Goal: Book appointment/travel/reservation

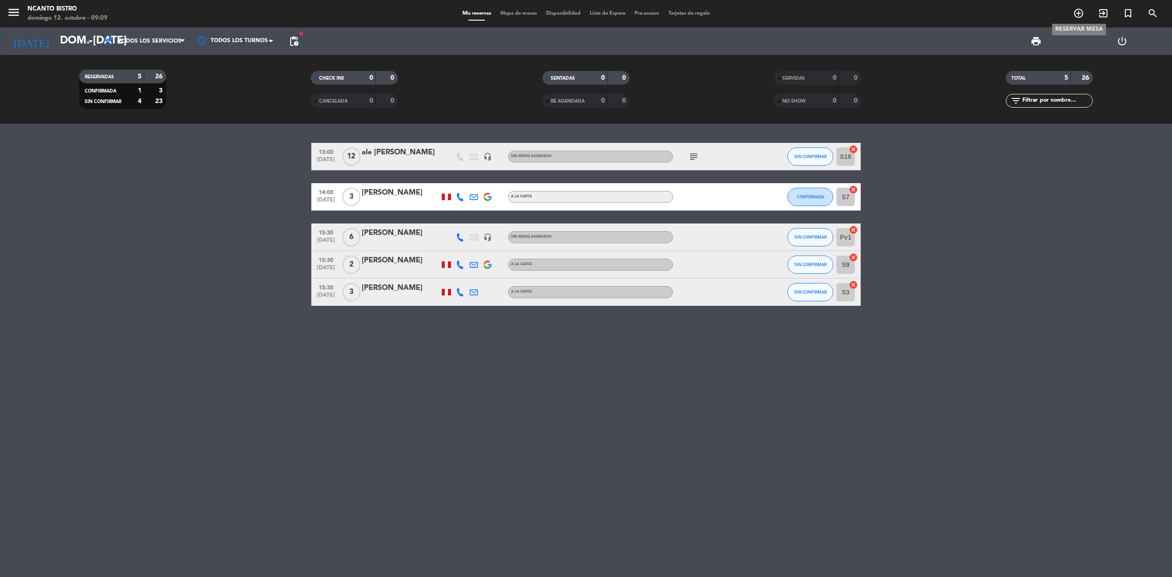
click at [1082, 14] on icon "add_circle_outline" at bounding box center [1078, 13] width 11 height 11
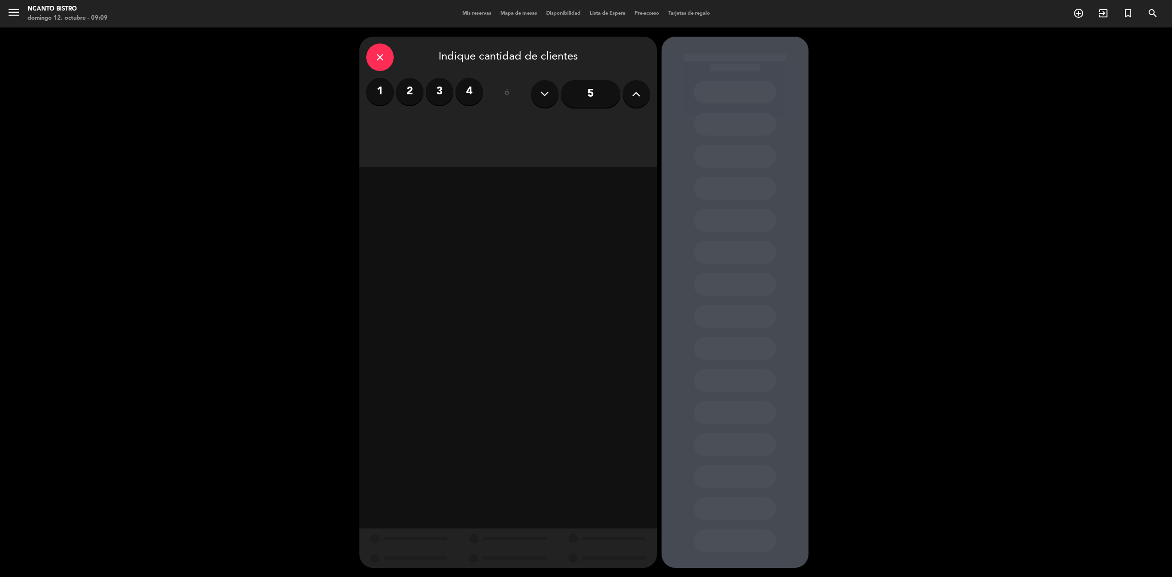
click at [632, 93] on icon at bounding box center [636, 94] width 9 height 14
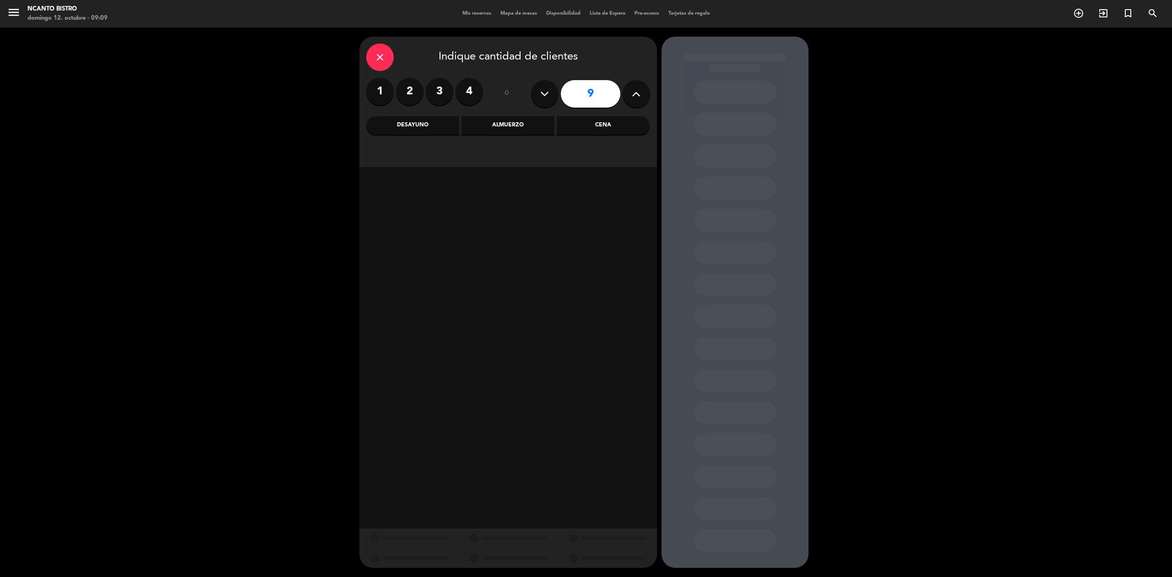
type input "10"
click at [532, 125] on div "Almuerzo" at bounding box center [508, 125] width 93 height 18
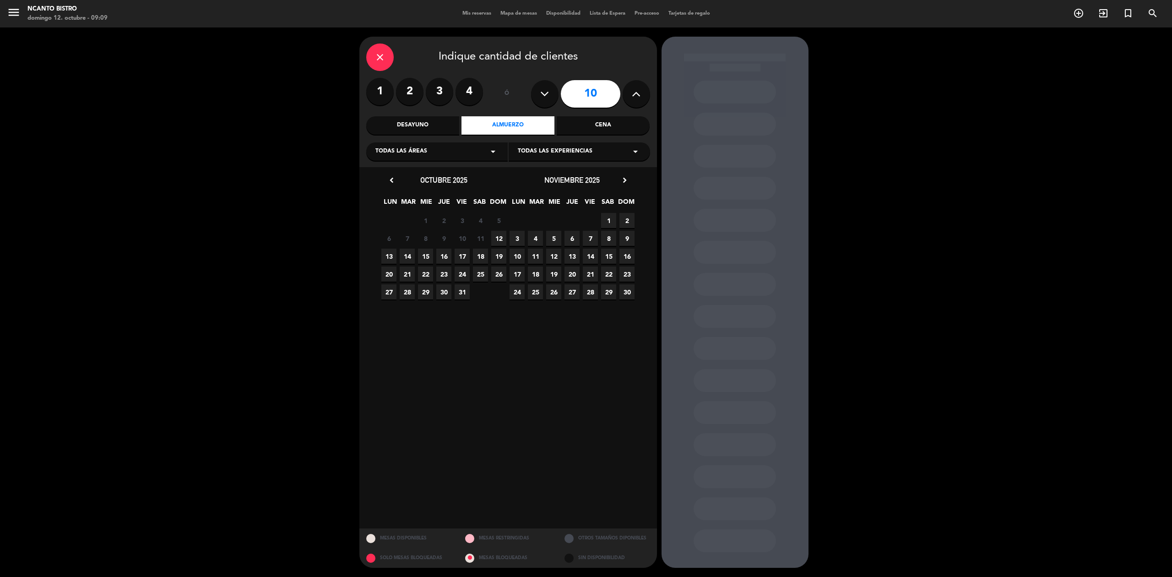
click at [505, 234] on span "12" at bounding box center [498, 238] width 15 height 15
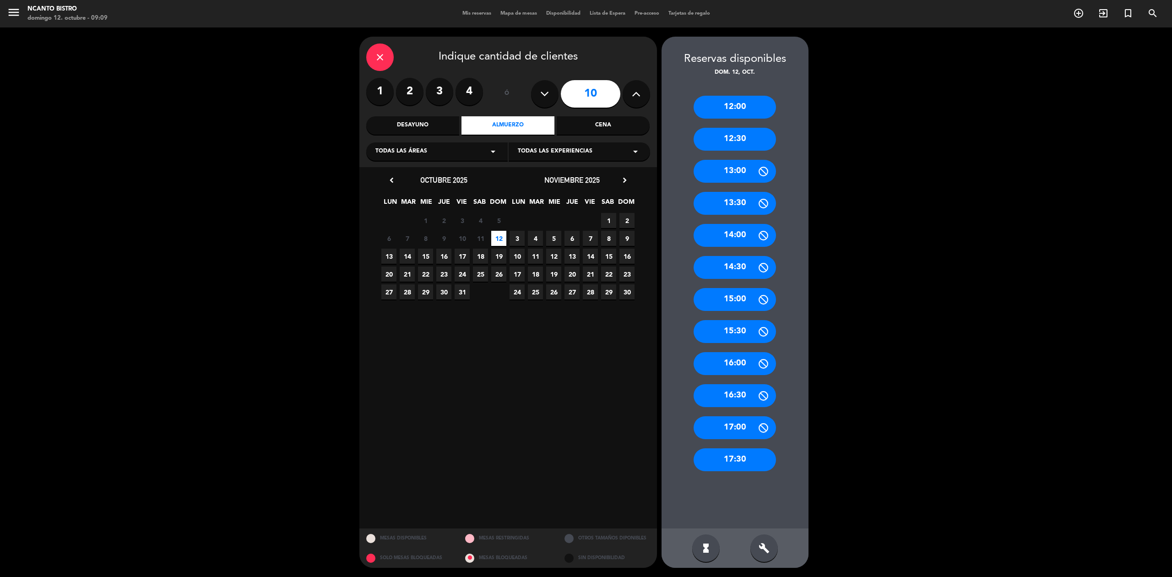
click at [752, 467] on div "17:30" at bounding box center [735, 459] width 82 height 23
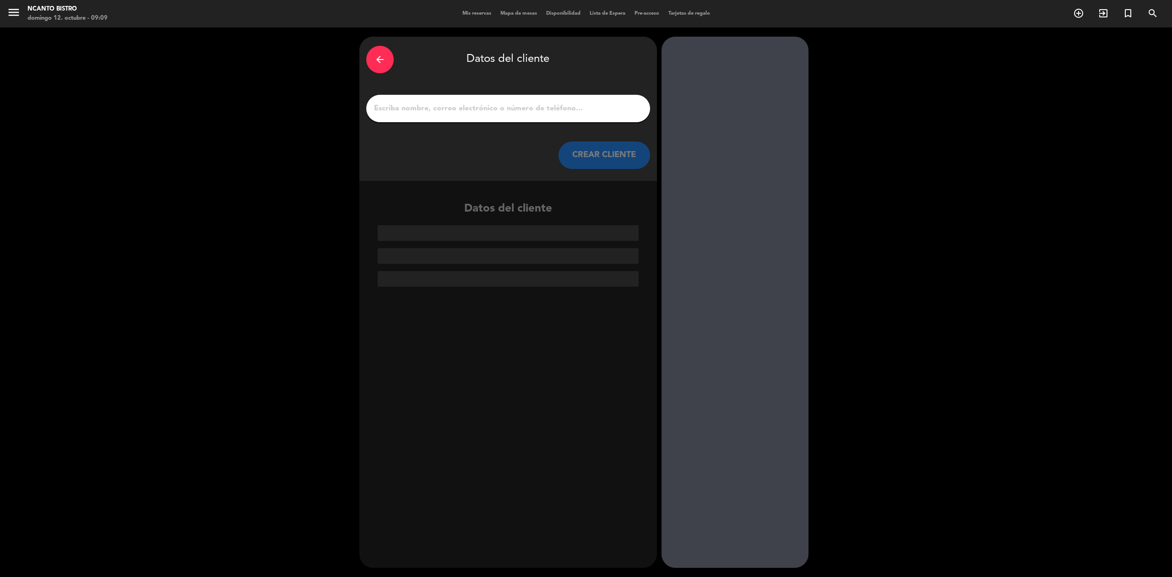
click at [467, 109] on input "1" at bounding box center [508, 108] width 270 height 13
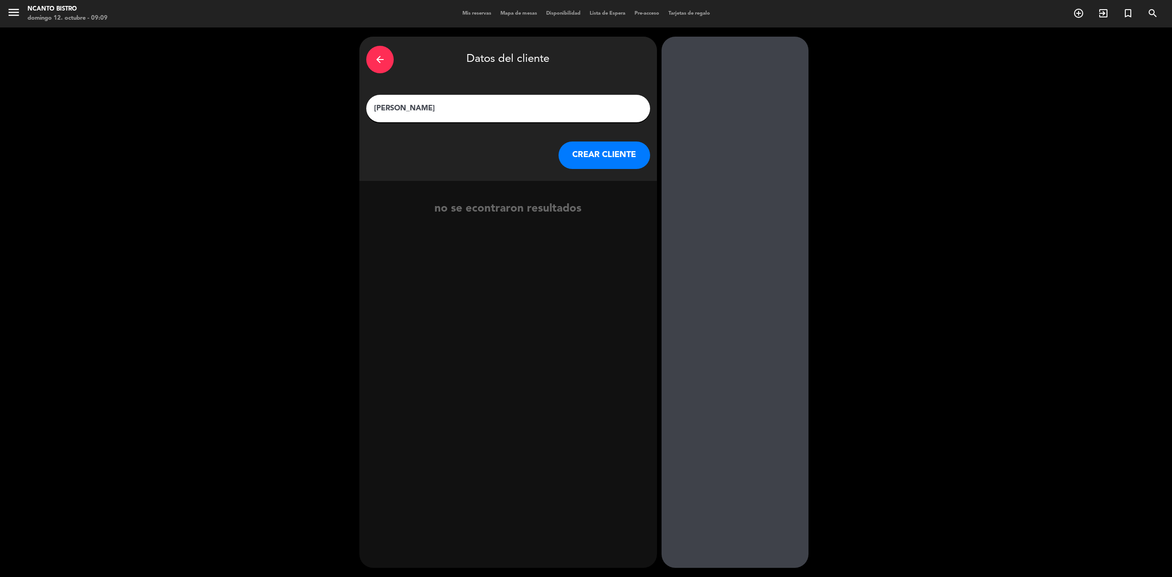
type input "[PERSON_NAME]"
click at [626, 162] on button "CREAR CLIENTE" at bounding box center [605, 154] width 92 height 27
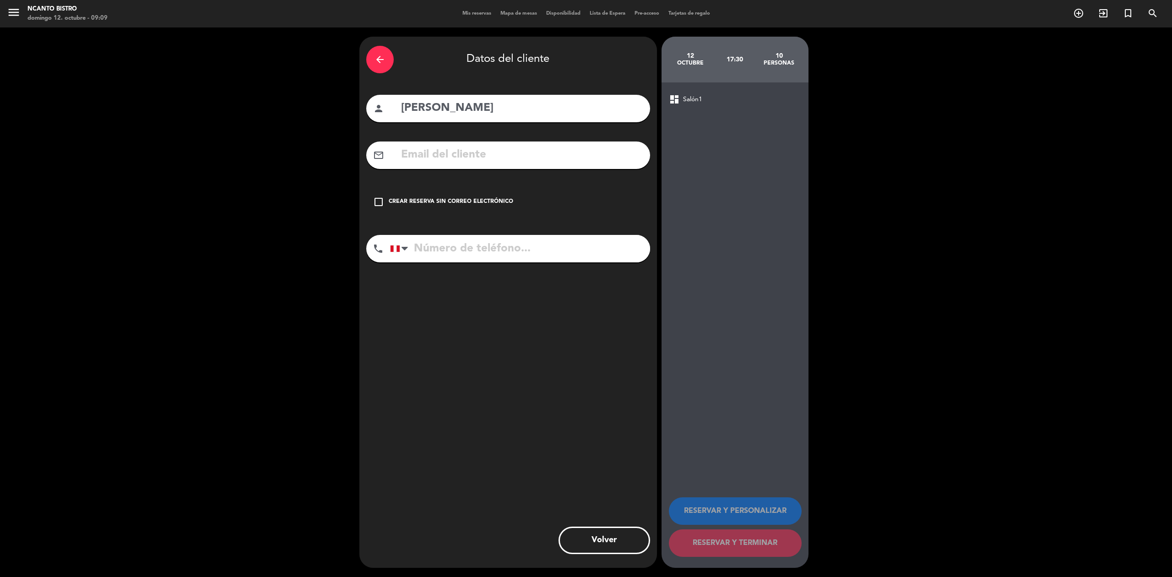
click at [378, 198] on icon "check_box_outline_blank" at bounding box center [378, 201] width 11 height 11
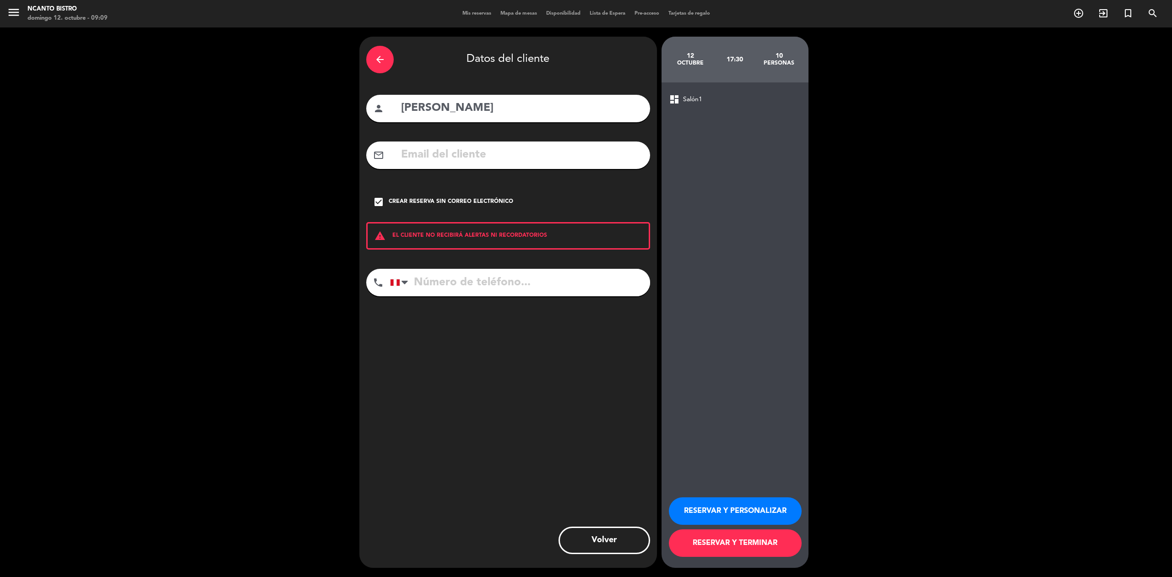
click at [737, 508] on button "RESERVAR Y PERSONALIZAR" at bounding box center [735, 510] width 133 height 27
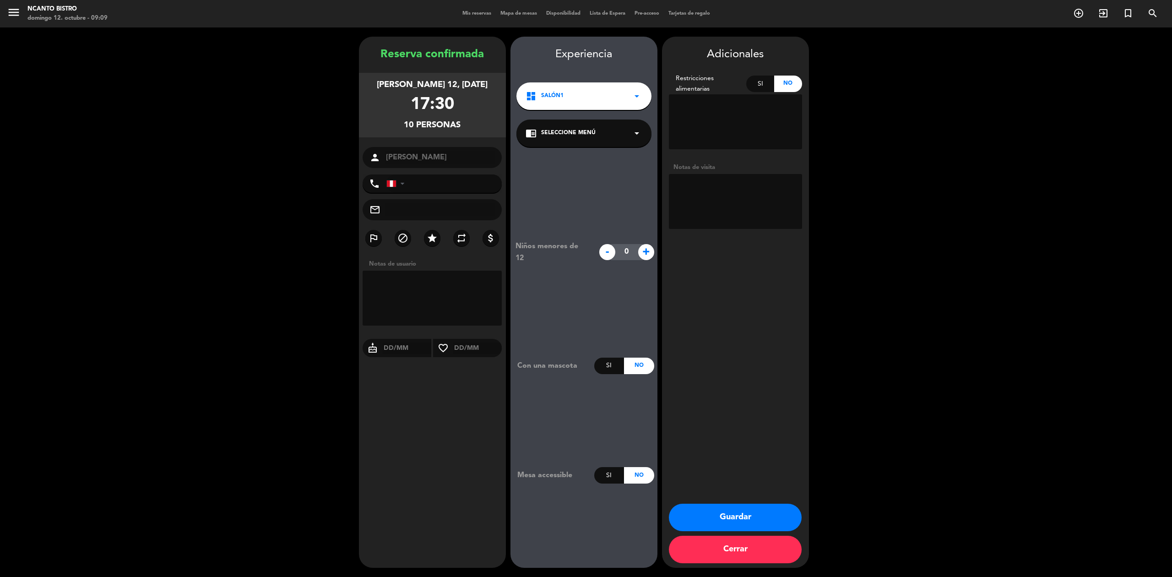
click at [411, 299] on textarea at bounding box center [433, 298] width 140 height 55
click at [709, 200] on textarea at bounding box center [735, 201] width 133 height 55
click at [408, 292] on textarea at bounding box center [433, 298] width 140 height 55
type textarea "es a las 2"
click at [557, 106] on div "dashboard Salón1 arrow_drop_down" at bounding box center [583, 95] width 135 height 27
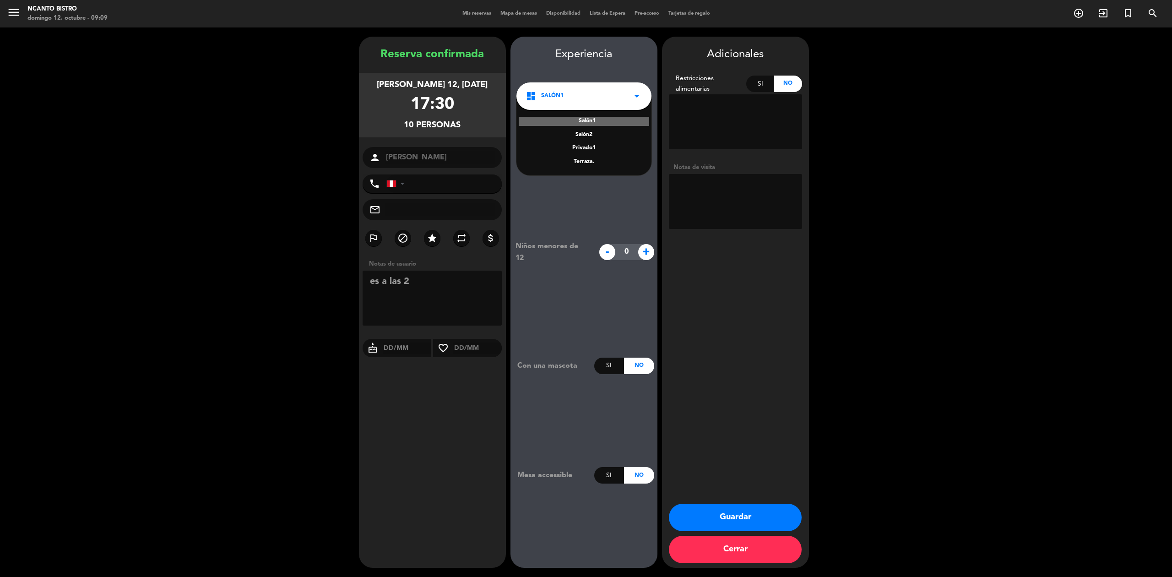
click at [570, 156] on div "Salón1 Salón2 Privado1 Terraza." at bounding box center [583, 135] width 135 height 79
click at [580, 163] on div "Terraza." at bounding box center [584, 162] width 117 height 9
click at [753, 523] on button "Guardar" at bounding box center [735, 517] width 133 height 27
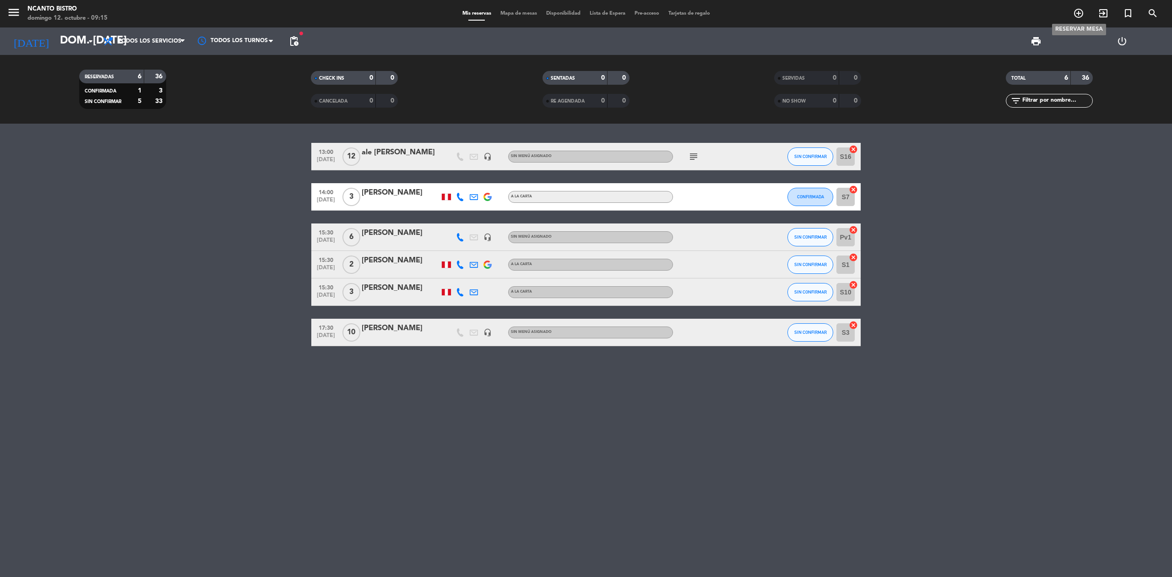
click at [1081, 15] on icon "add_circle_outline" at bounding box center [1078, 13] width 11 height 11
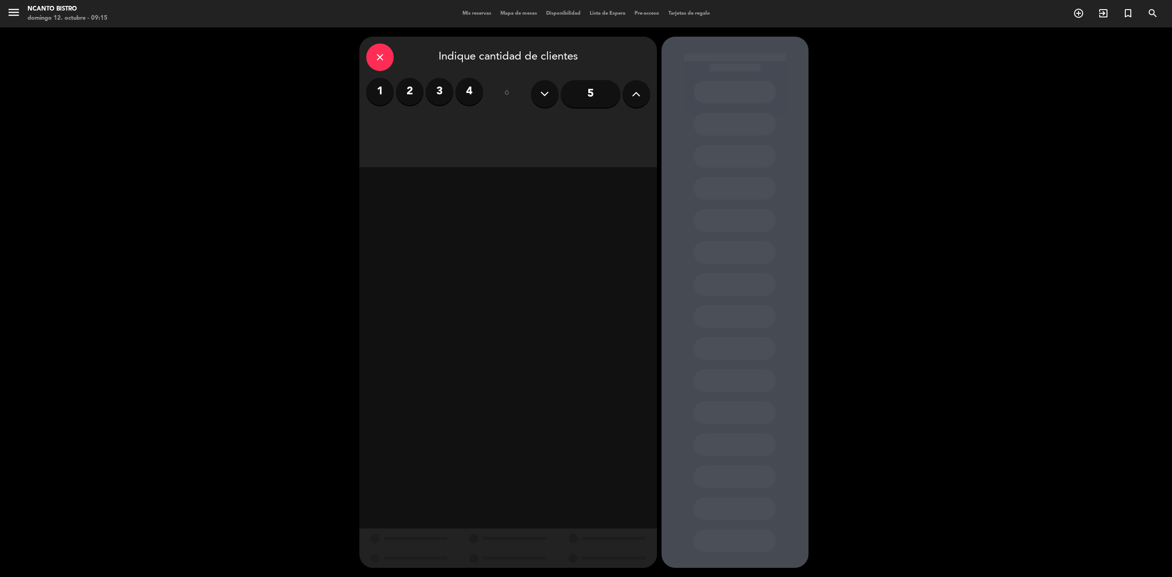
click at [477, 96] on label "4" at bounding box center [469, 91] width 27 height 27
click at [517, 132] on div "Almuerzo" at bounding box center [508, 125] width 93 height 18
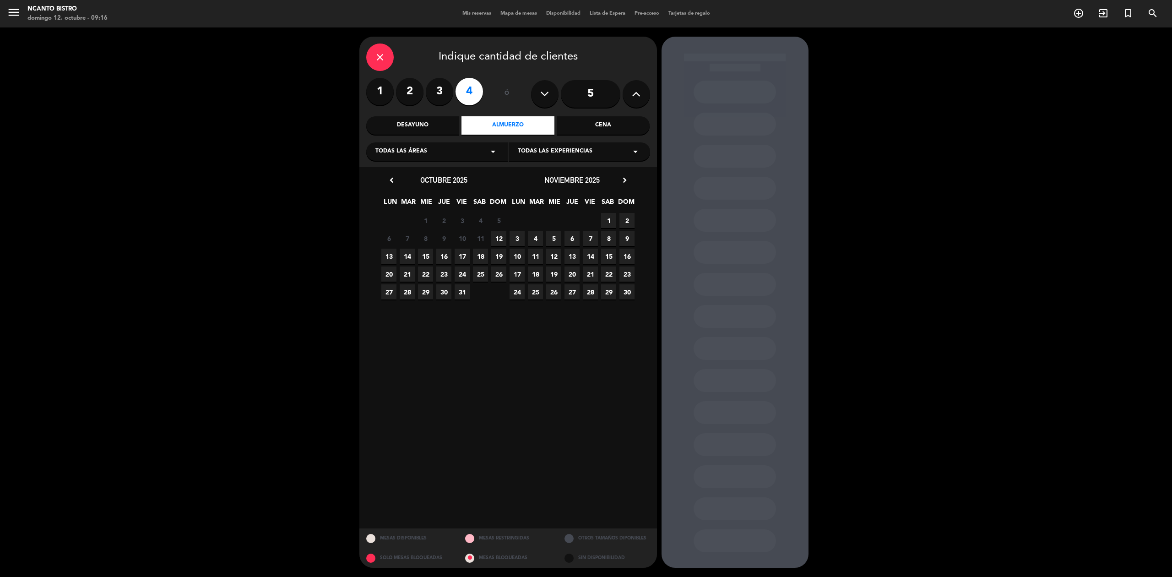
click at [504, 237] on span "12" at bounding box center [498, 238] width 15 height 15
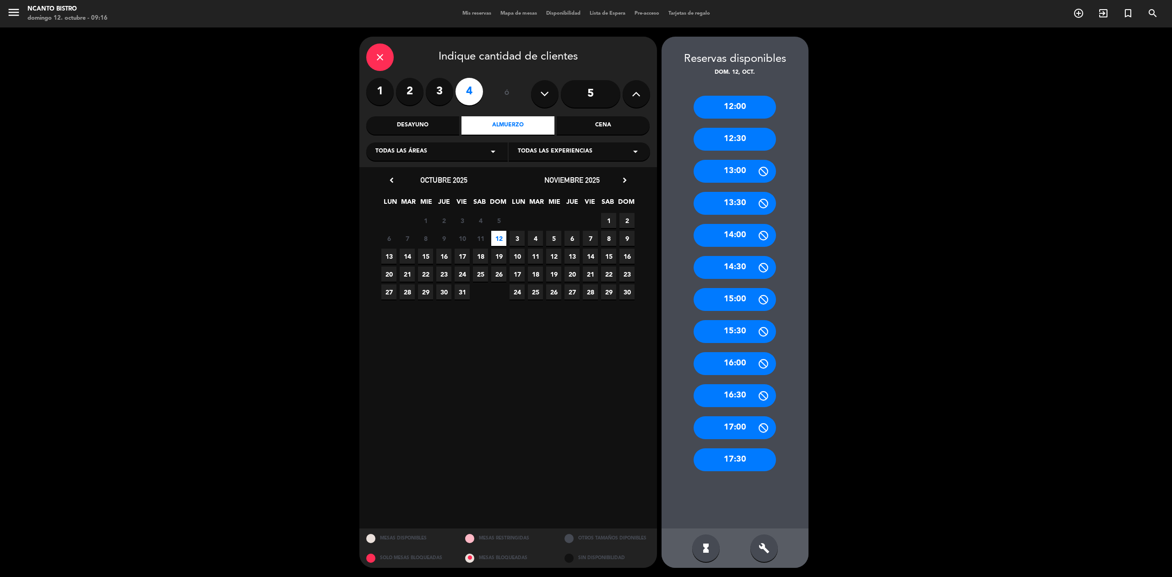
click at [732, 462] on div "17:30" at bounding box center [735, 459] width 82 height 23
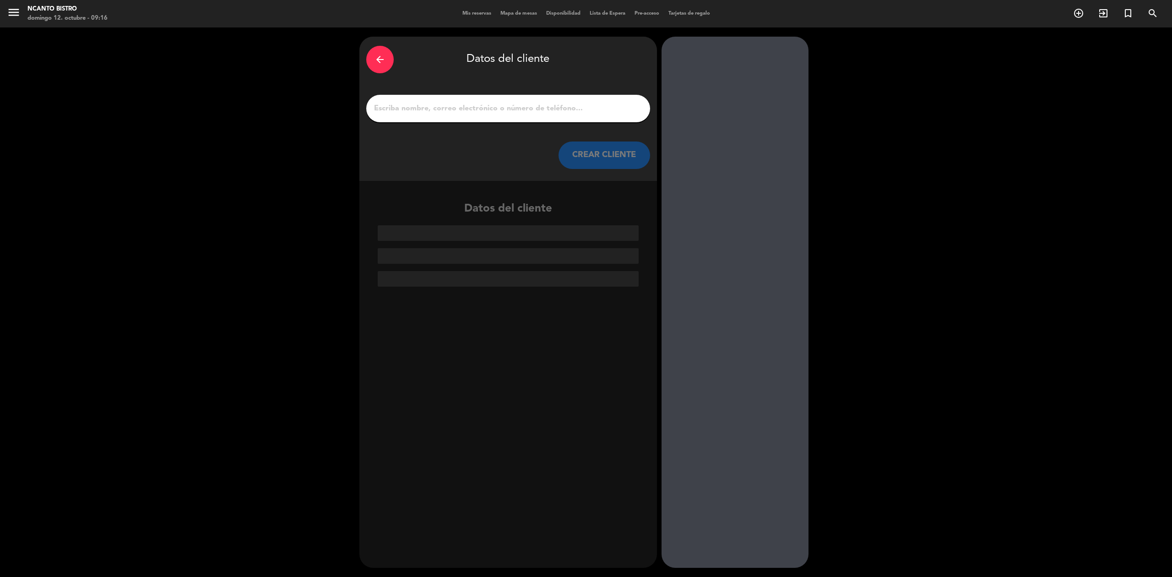
click at [520, 109] on input "1" at bounding box center [508, 108] width 270 height 13
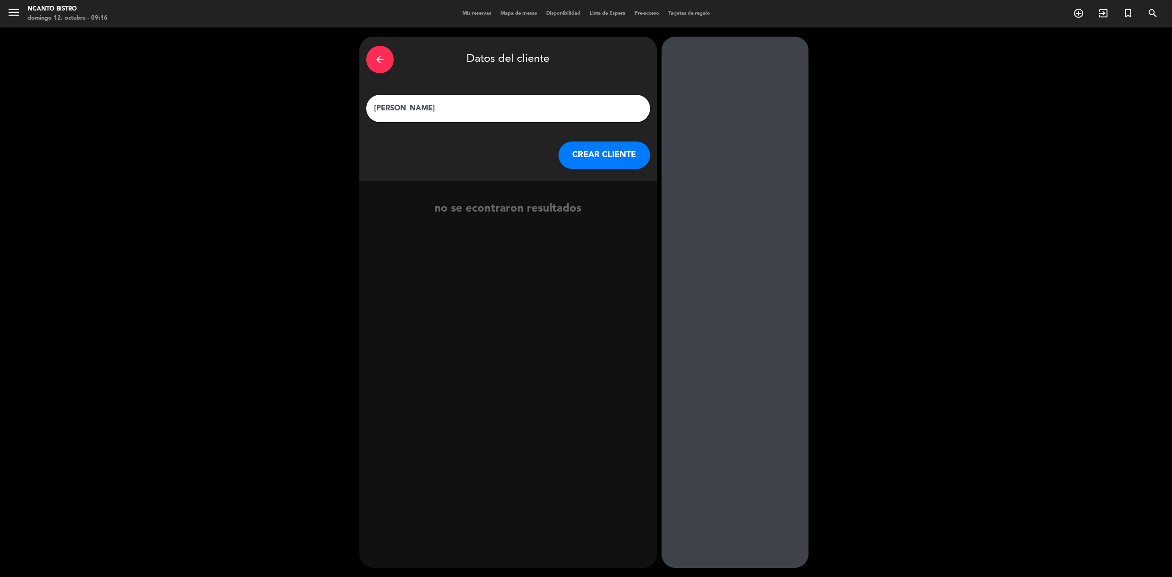
type input "[PERSON_NAME]"
click at [630, 162] on button "CREAR CLIENTE" at bounding box center [605, 154] width 92 height 27
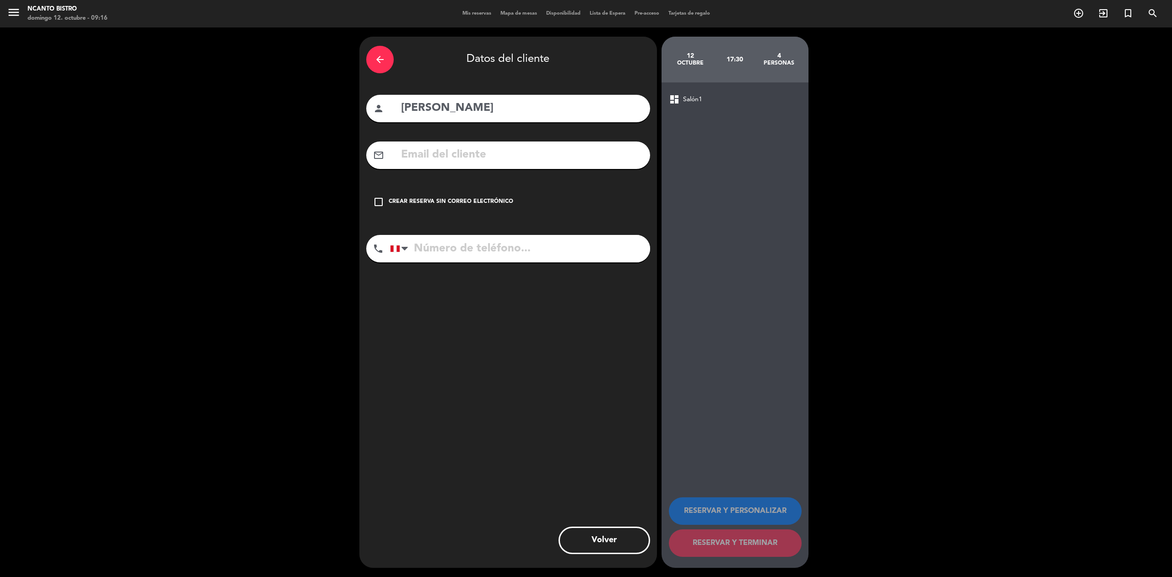
click at [377, 199] on icon "check_box_outline_blank" at bounding box center [378, 201] width 11 height 11
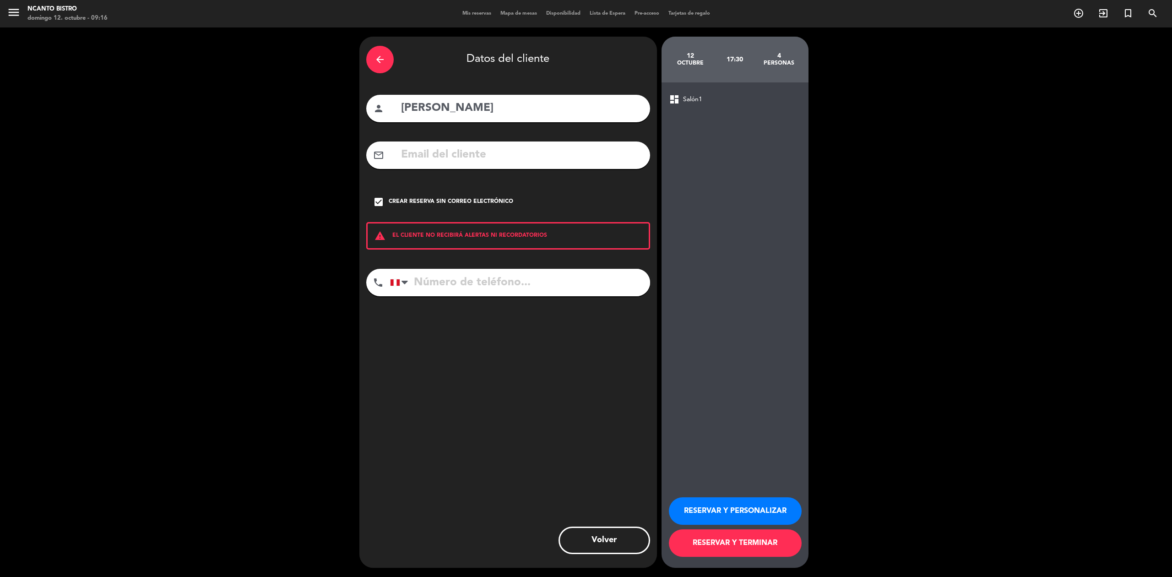
click at [777, 505] on button "RESERVAR Y PERSONALIZAR" at bounding box center [735, 510] width 133 height 27
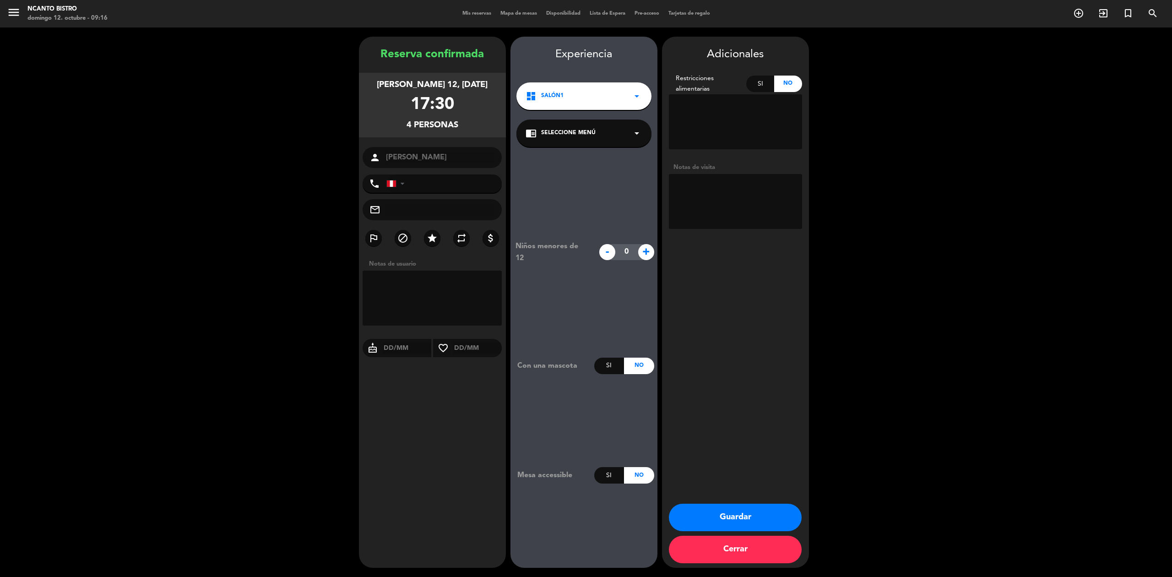
click at [421, 301] on textarea at bounding box center [433, 298] width 140 height 55
type textarea "es 3:30 pm"
click at [774, 516] on button "Guardar" at bounding box center [735, 517] width 133 height 27
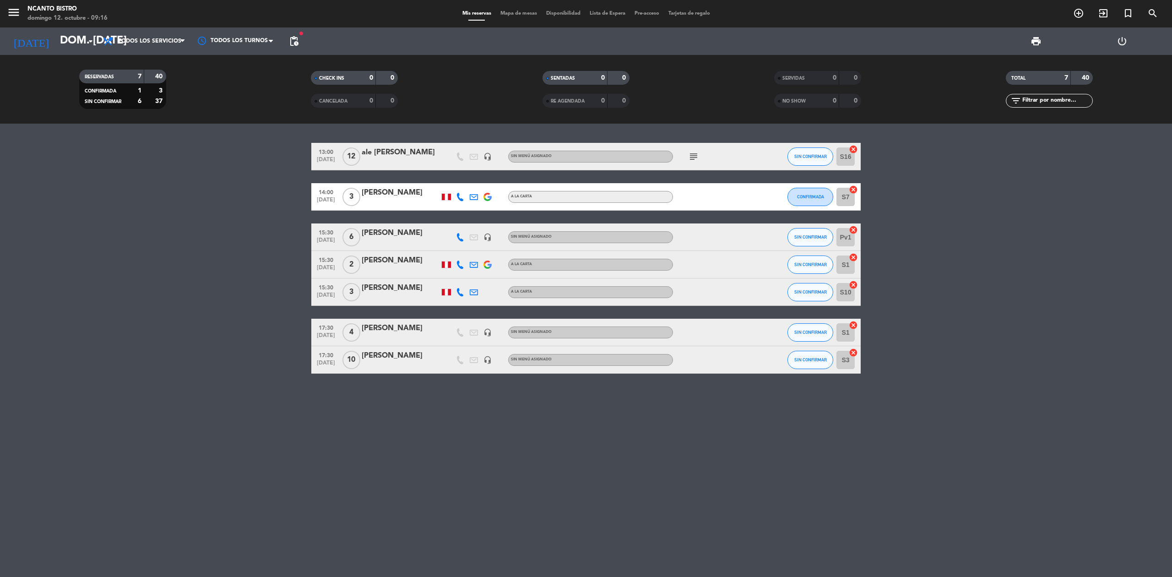
click at [414, 340] on div at bounding box center [401, 338] width 78 height 7
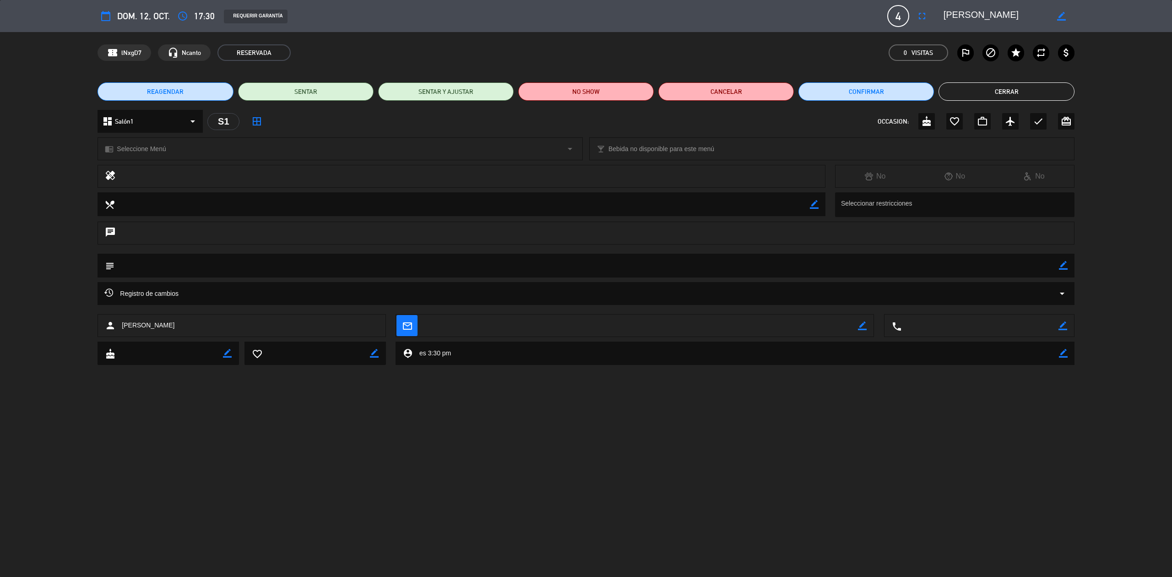
click at [1061, 264] on icon "border_color" at bounding box center [1063, 265] width 9 height 9
click at [866, 268] on textarea at bounding box center [586, 265] width 944 height 23
type textarea "es 3:30 pm"
click at [1061, 266] on icon at bounding box center [1063, 265] width 9 height 9
click at [1033, 93] on button "Cerrar" at bounding box center [1007, 91] width 136 height 18
